Goal: Find specific page/section

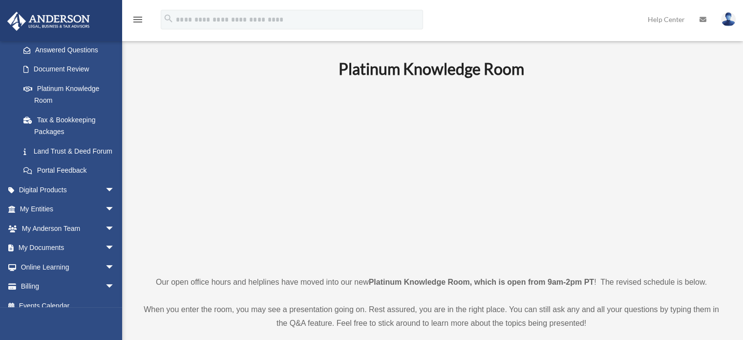
scroll to position [180, 0]
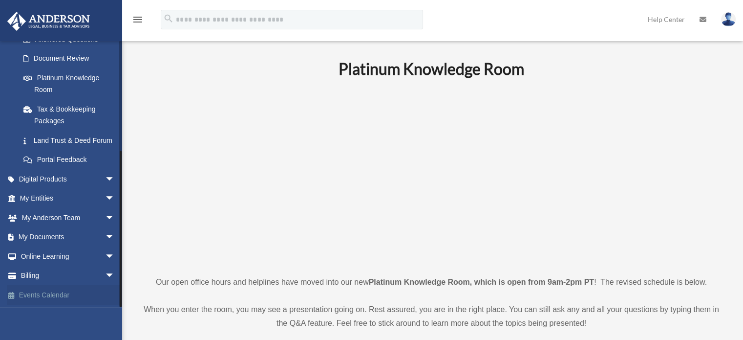
click at [64, 297] on link "Events Calendar" at bounding box center [68, 295] width 123 height 20
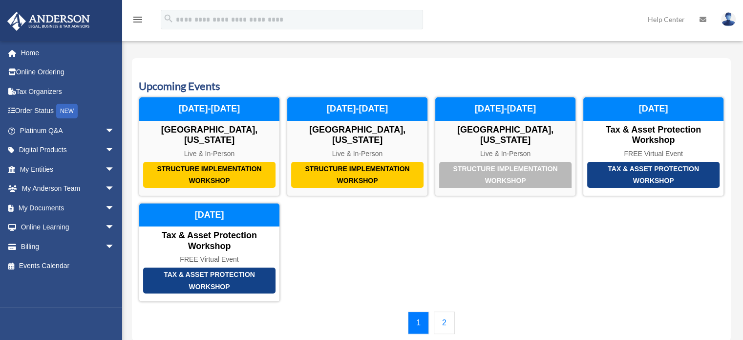
click at [442, 326] on link "2" at bounding box center [444, 322] width 21 height 22
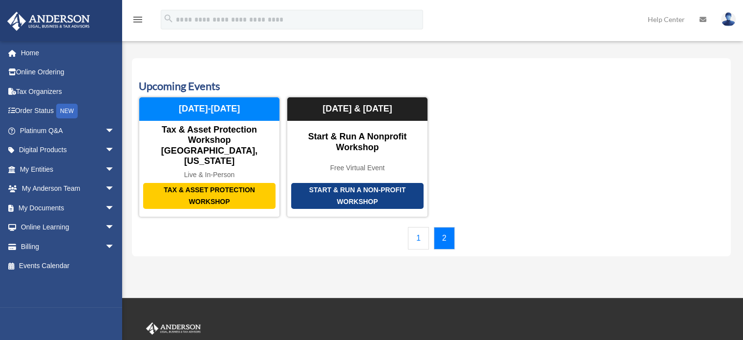
click at [414, 227] on link "1" at bounding box center [418, 238] width 21 height 22
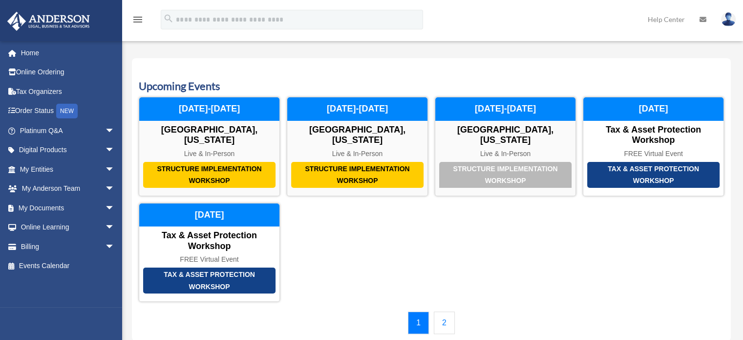
click at [442, 324] on link "2" at bounding box center [444, 322] width 21 height 22
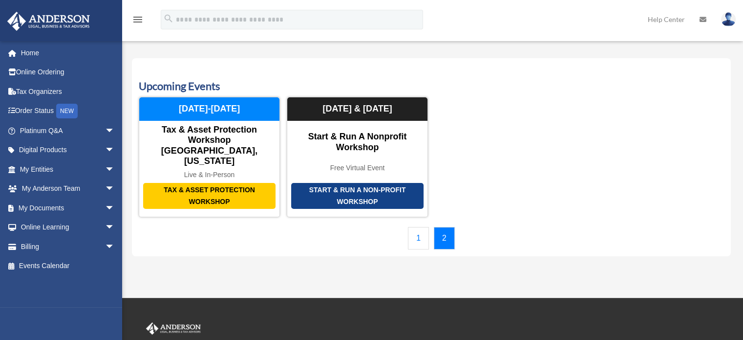
click at [418, 227] on link "1" at bounding box center [418, 238] width 21 height 22
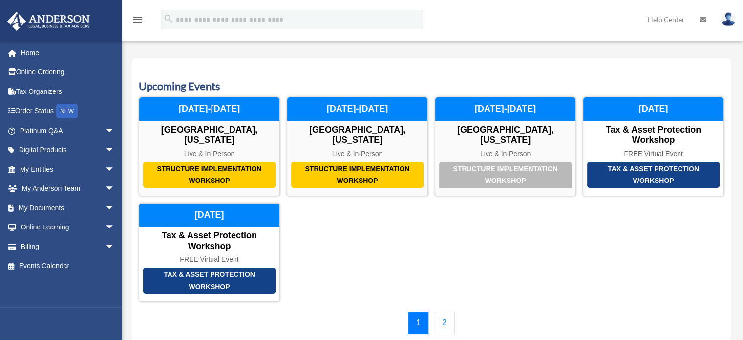
click at [439, 318] on link "2" at bounding box center [444, 322] width 21 height 22
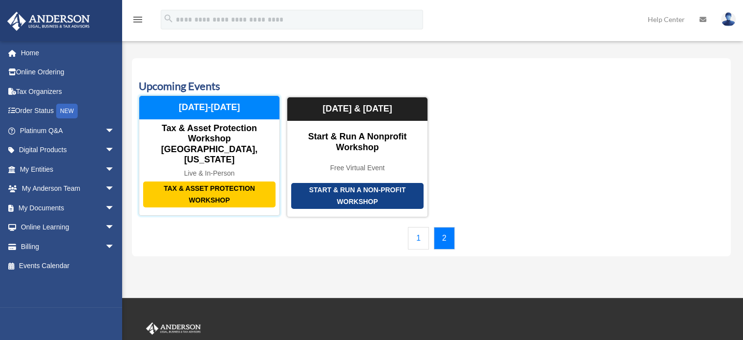
click at [238, 181] on div "Tax & Asset Protection Workshop" at bounding box center [209, 194] width 132 height 26
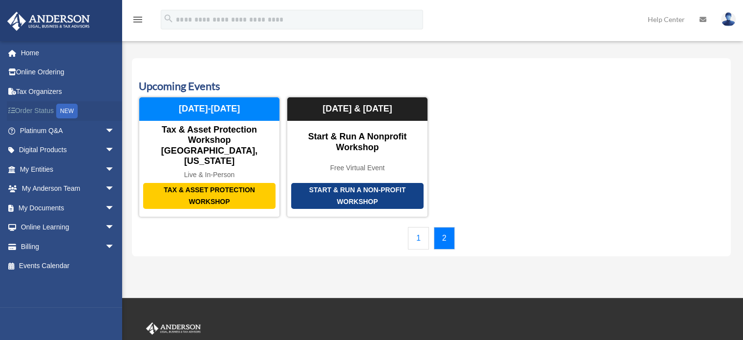
click at [59, 109] on link "Order Status NEW" at bounding box center [68, 111] width 123 height 20
